Goal: Information Seeking & Learning: Learn about a topic

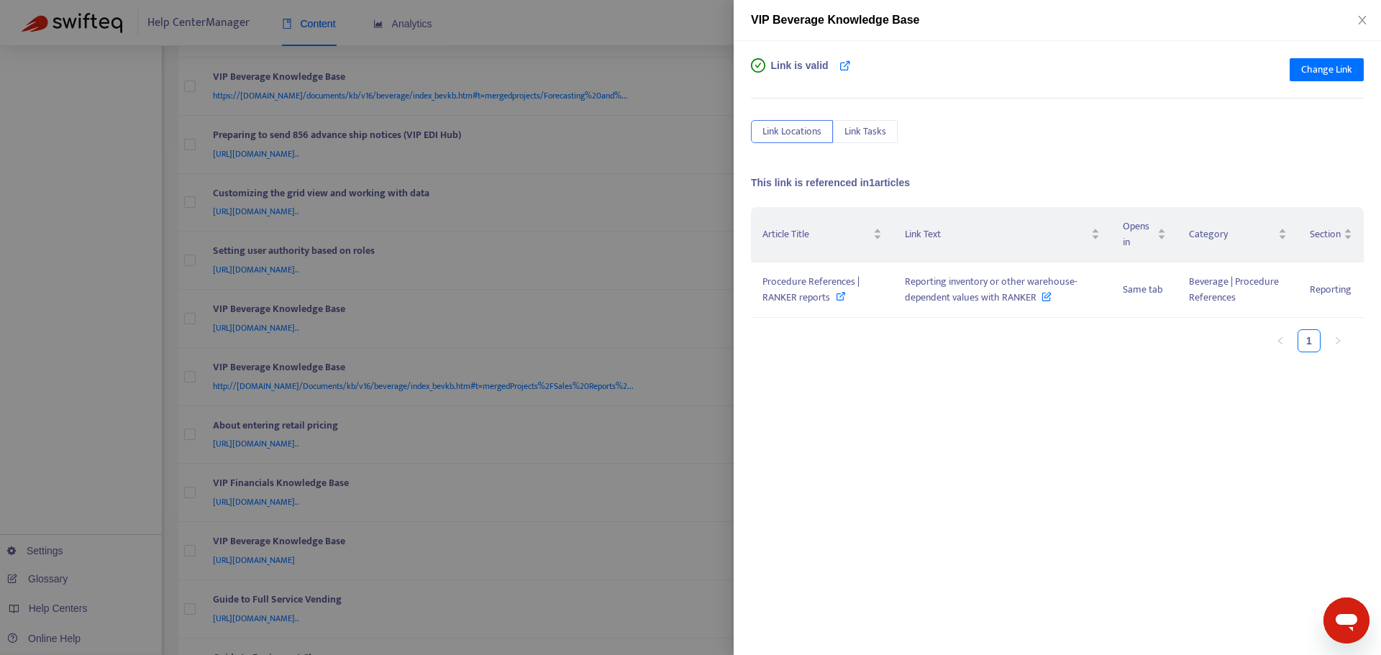
click at [696, 291] on div at bounding box center [690, 327] width 1381 height 655
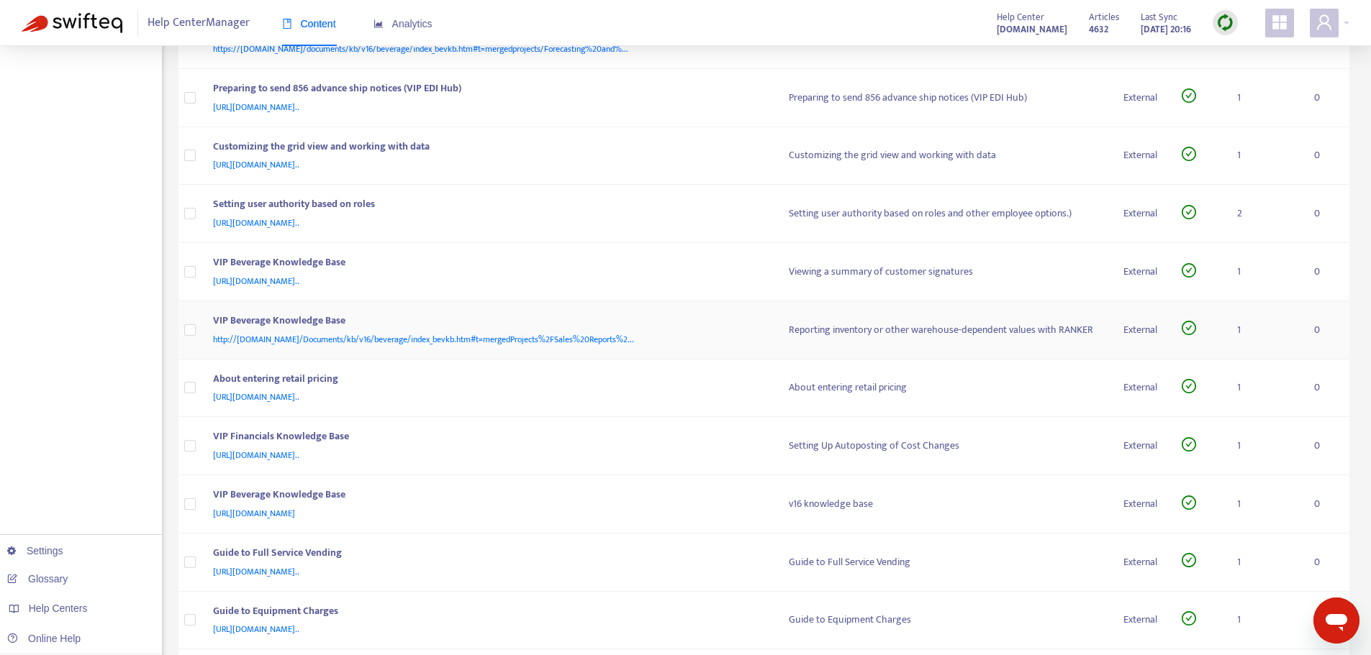
scroll to position [1655, 0]
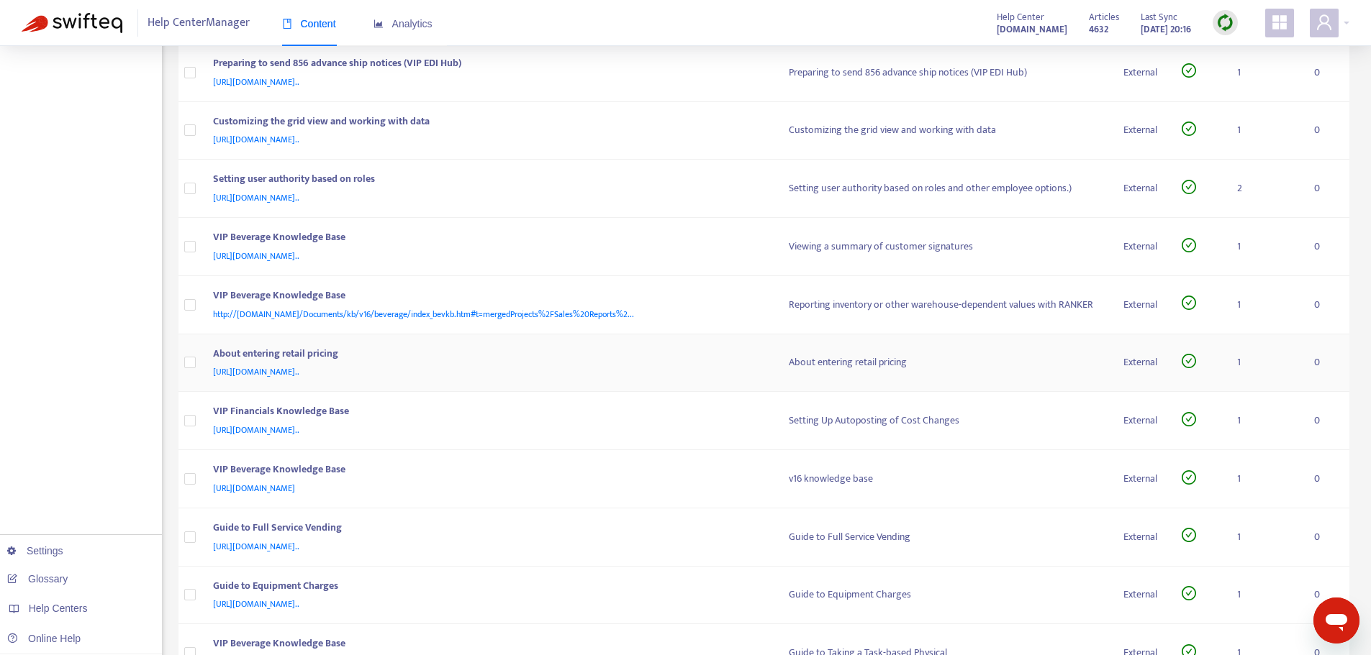
click at [707, 360] on div "About entering retail pricing" at bounding box center [487, 355] width 548 height 19
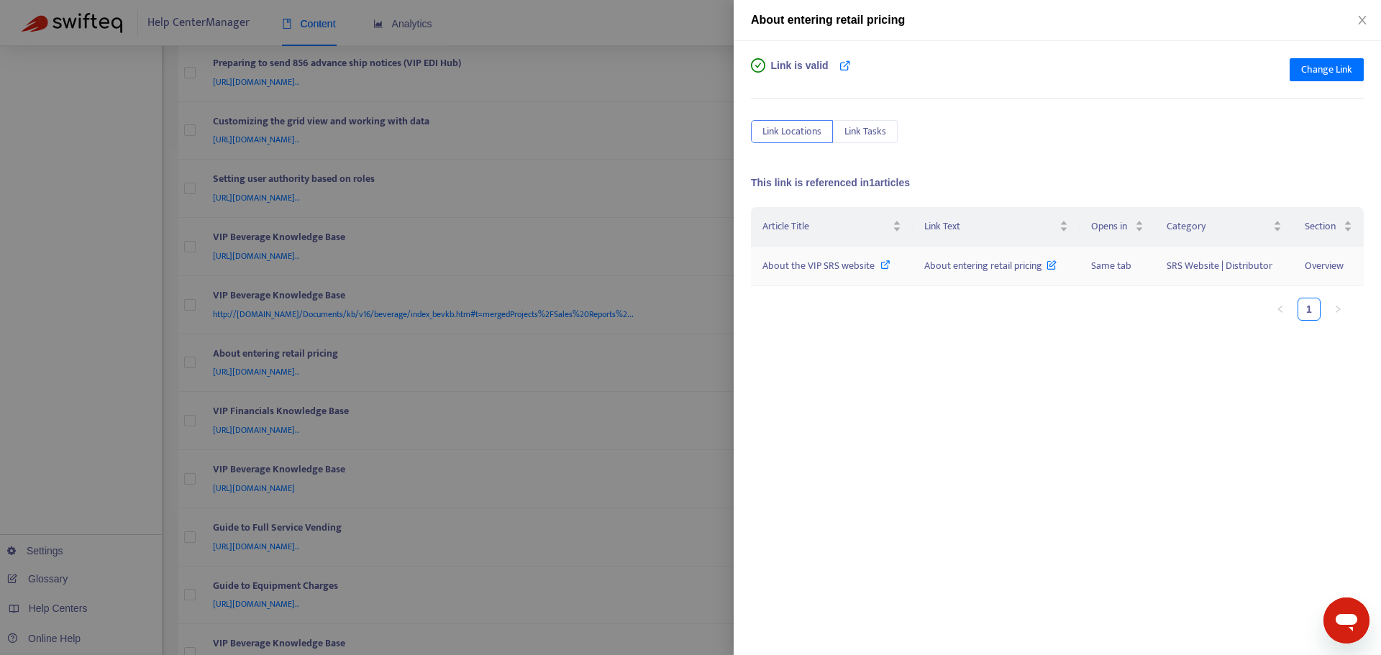
click at [884, 265] on icon at bounding box center [886, 265] width 10 height 10
click at [648, 367] on div at bounding box center [690, 327] width 1381 height 655
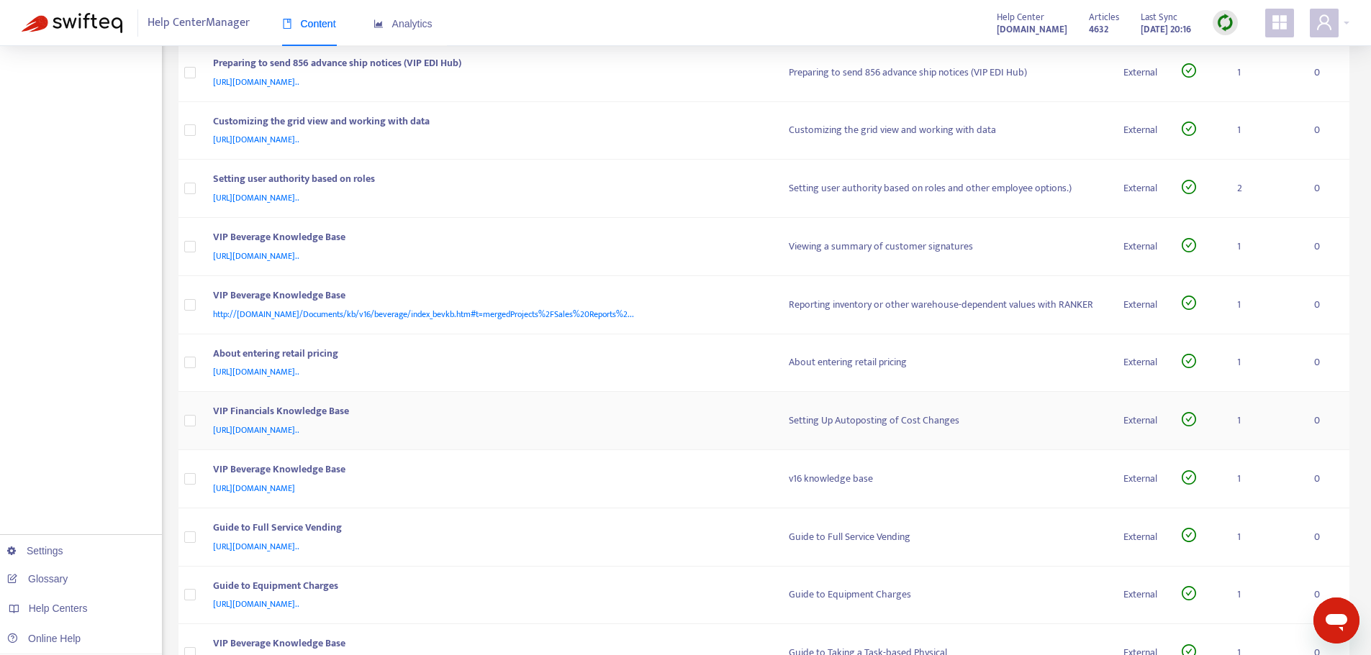
click at [671, 405] on div "VIP Financials Knowledge Base" at bounding box center [487, 413] width 548 height 19
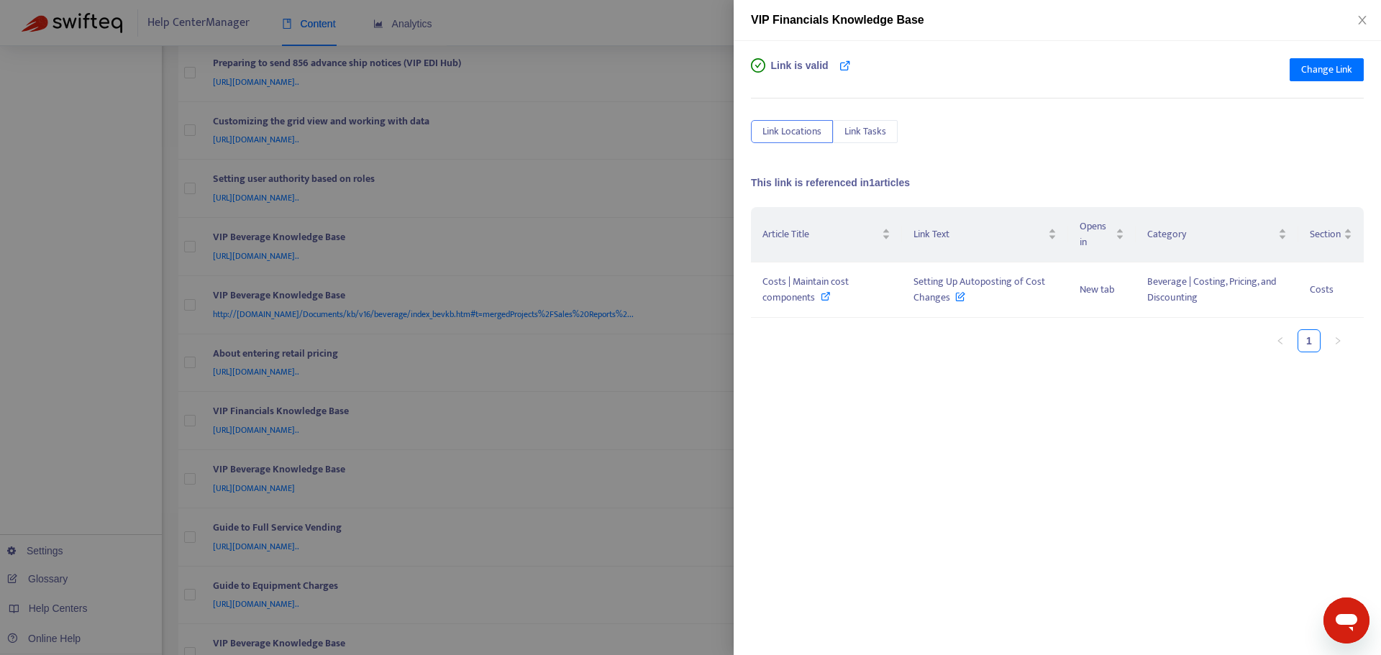
click at [658, 394] on div at bounding box center [690, 327] width 1381 height 655
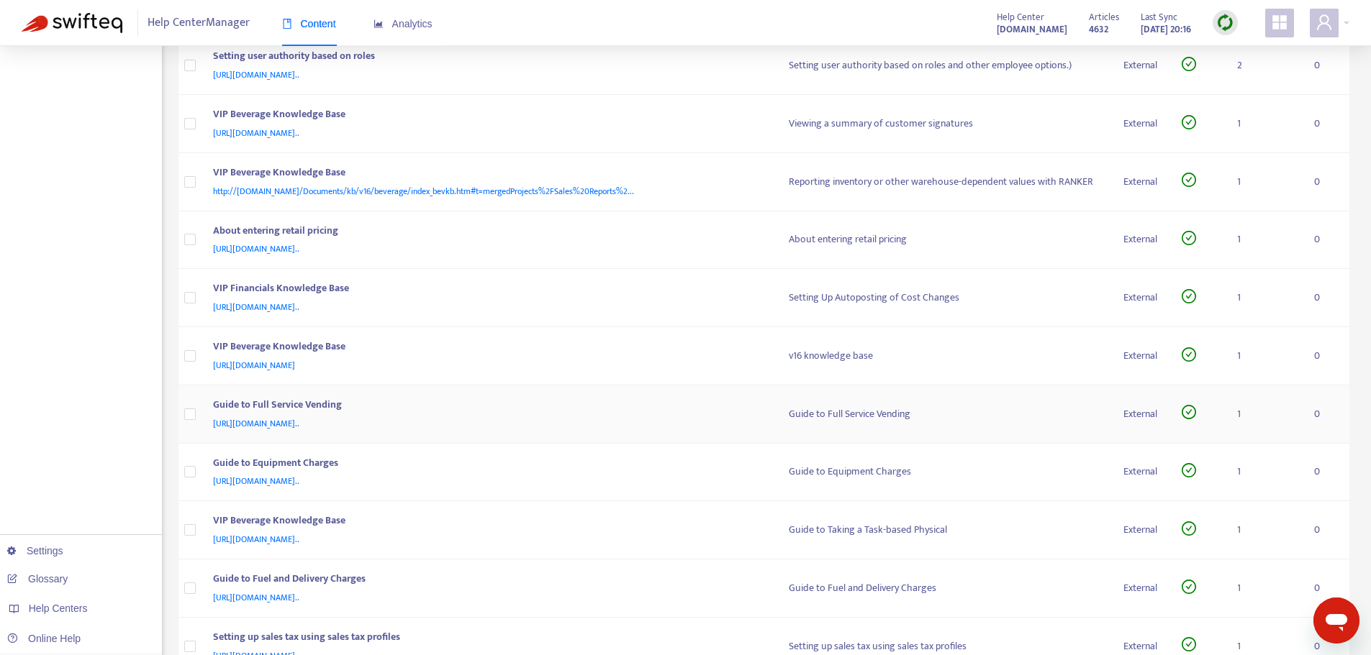
scroll to position [1799, 0]
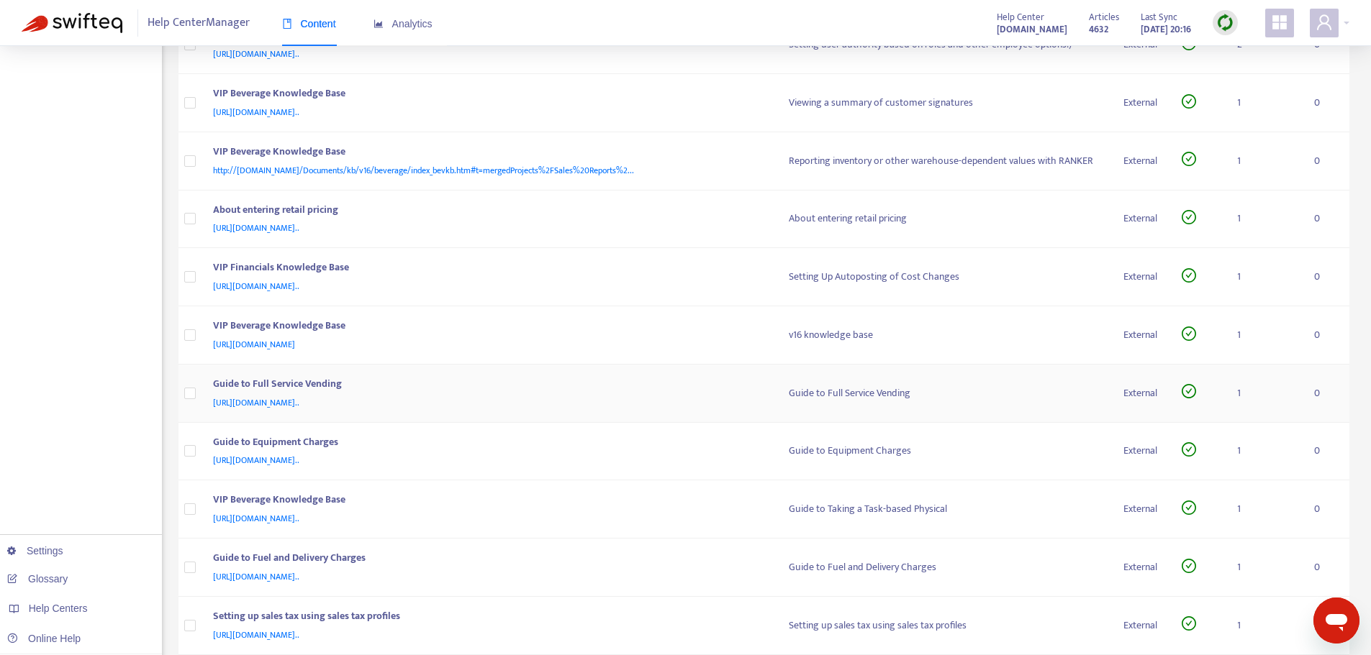
click at [653, 396] on div "[URL][DOMAIN_NAME].." at bounding box center [487, 403] width 548 height 16
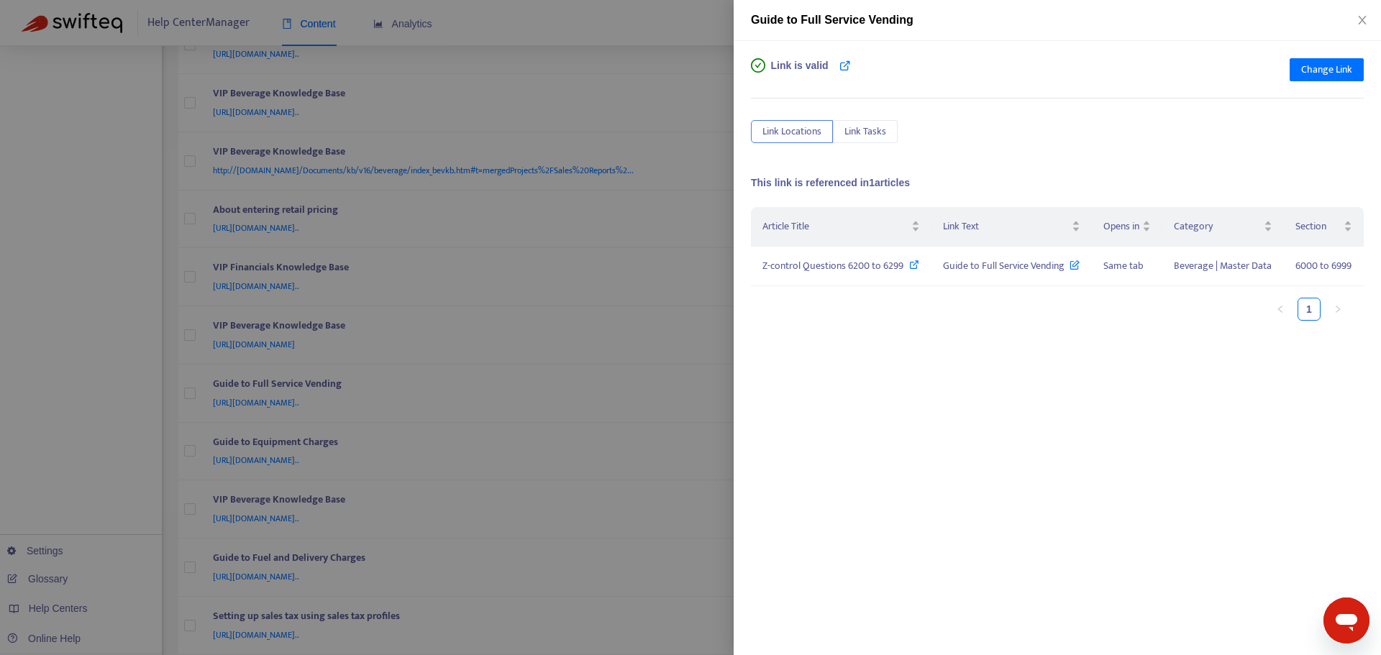
click at [656, 346] on div at bounding box center [690, 327] width 1381 height 655
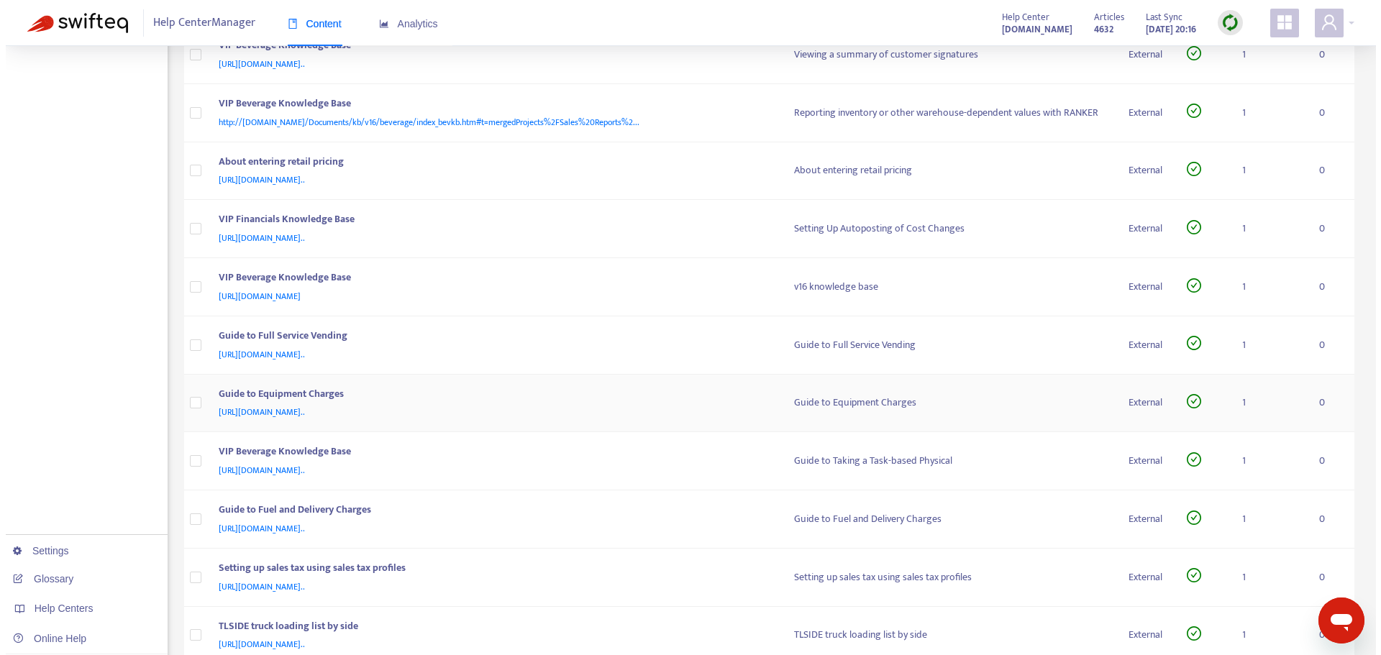
scroll to position [1871, 0]
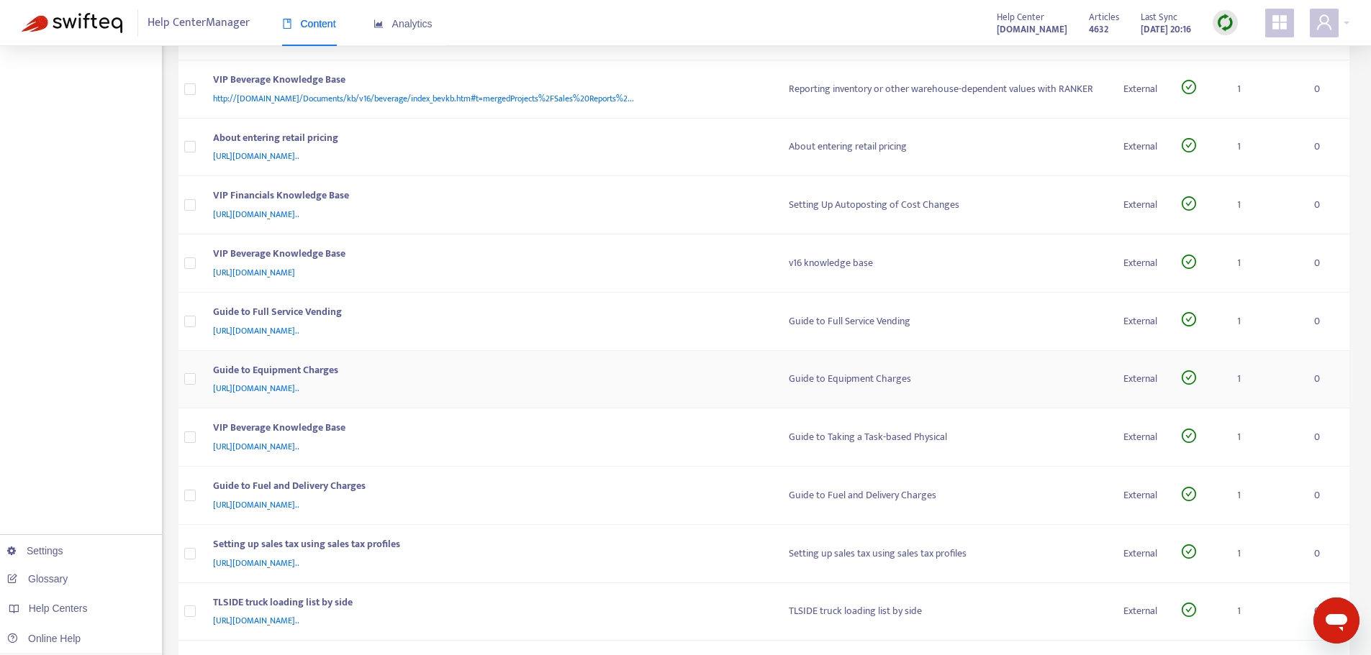
click at [661, 378] on div "Guide to Equipment Charges" at bounding box center [487, 372] width 548 height 19
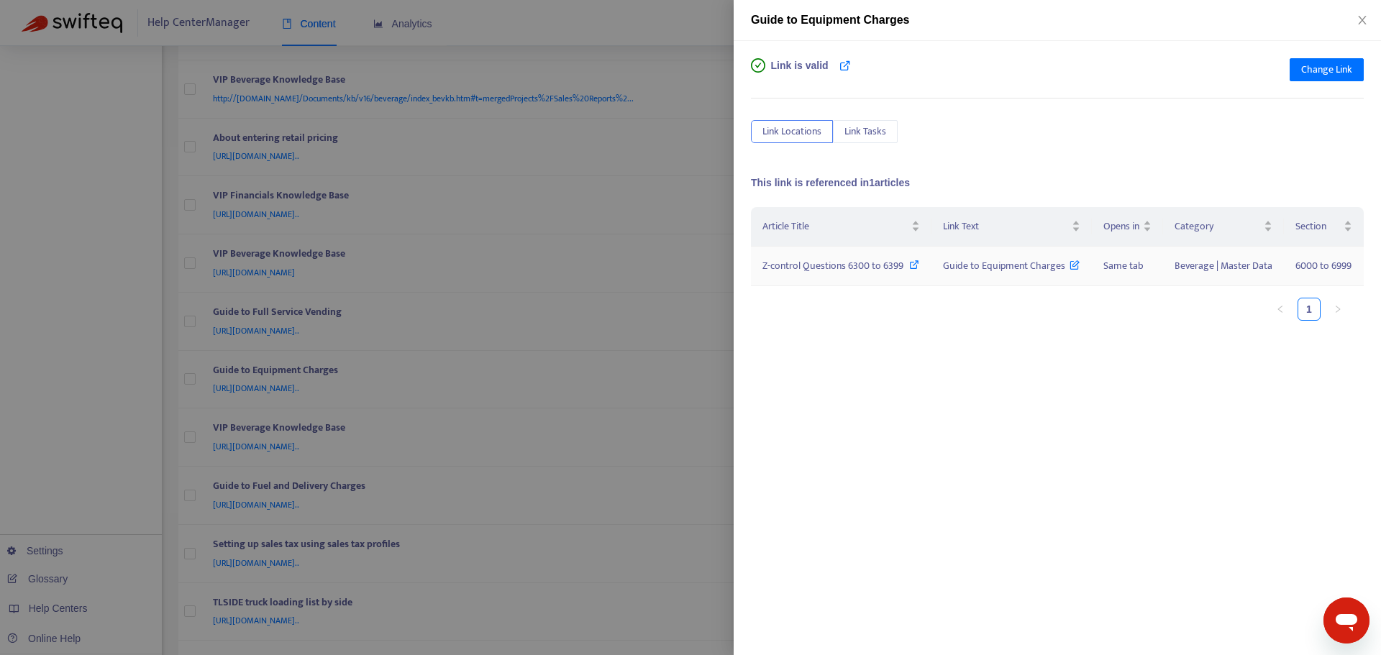
click at [912, 263] on icon at bounding box center [914, 265] width 10 height 10
